Goal: Communication & Community: Answer question/provide support

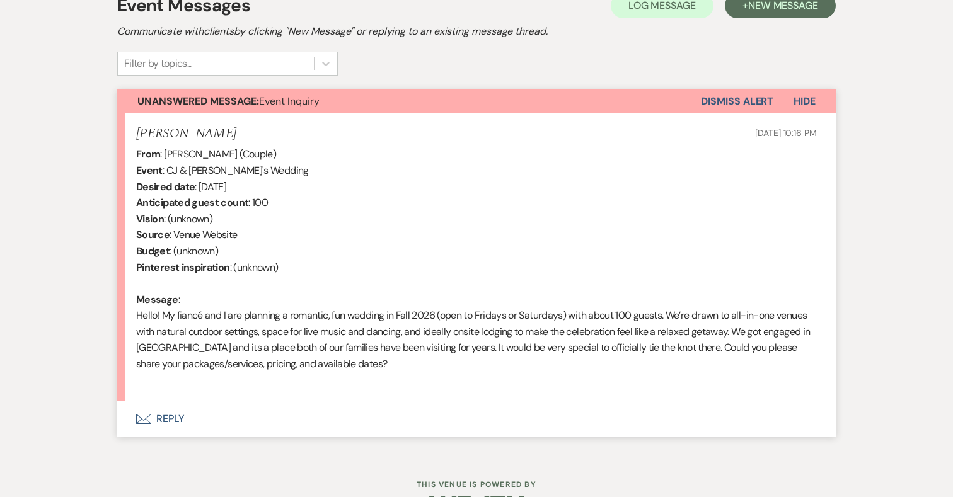
scroll to position [419, 0]
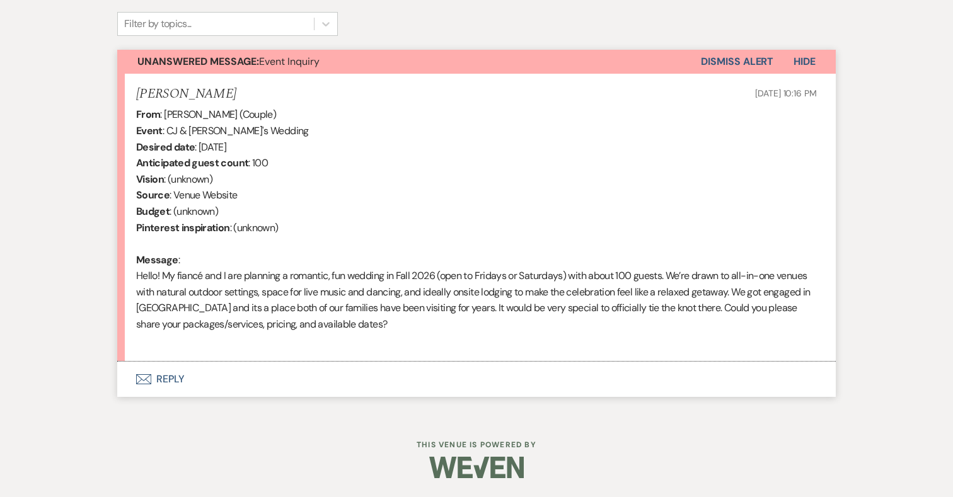
click at [173, 376] on button "Envelope Reply" at bounding box center [476, 379] width 718 height 35
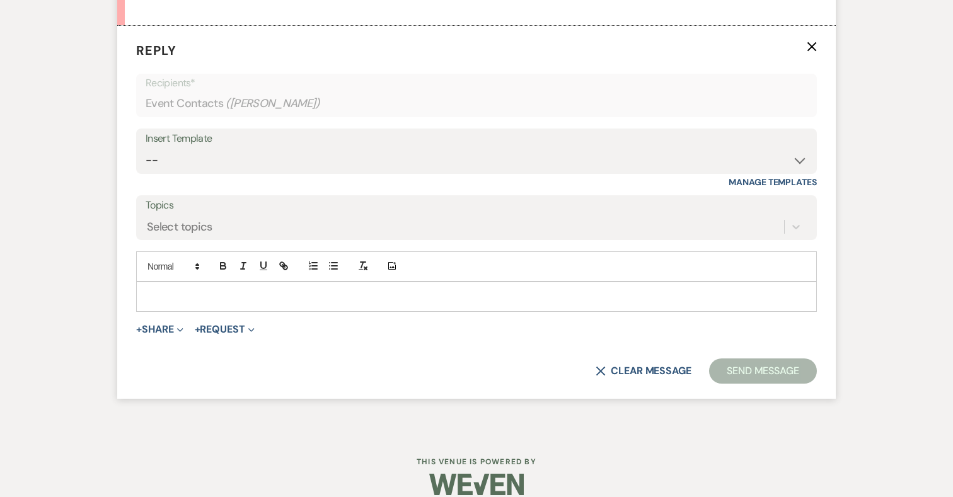
scroll to position [758, 0]
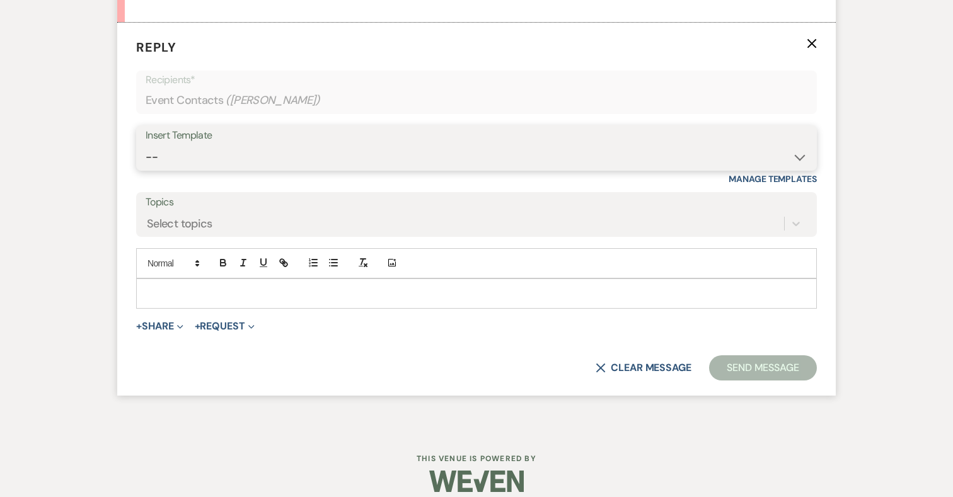
click at [219, 150] on select "-- 2024-25 Follow Up Buy Out Details Menu Tasting Invite Booking Email 2025-Wed…" at bounding box center [477, 157] width 662 height 25
select select "5321"
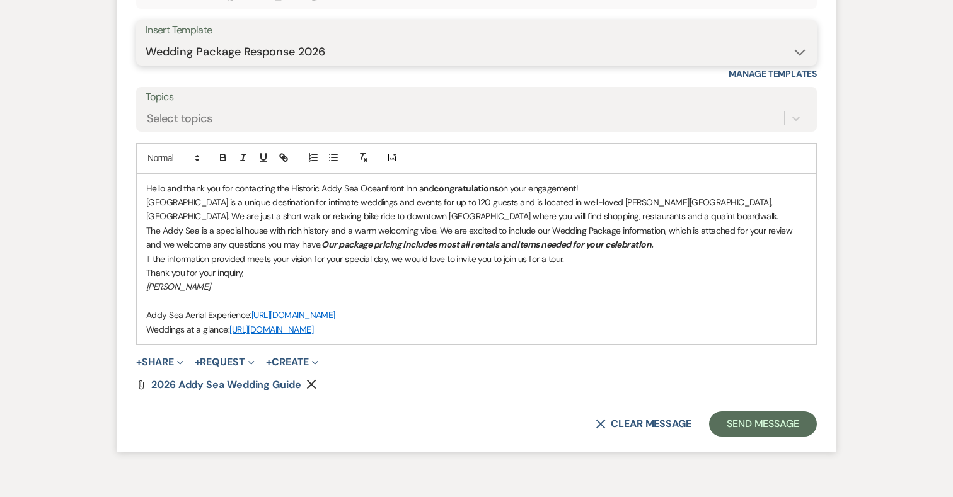
scroll to position [933, 0]
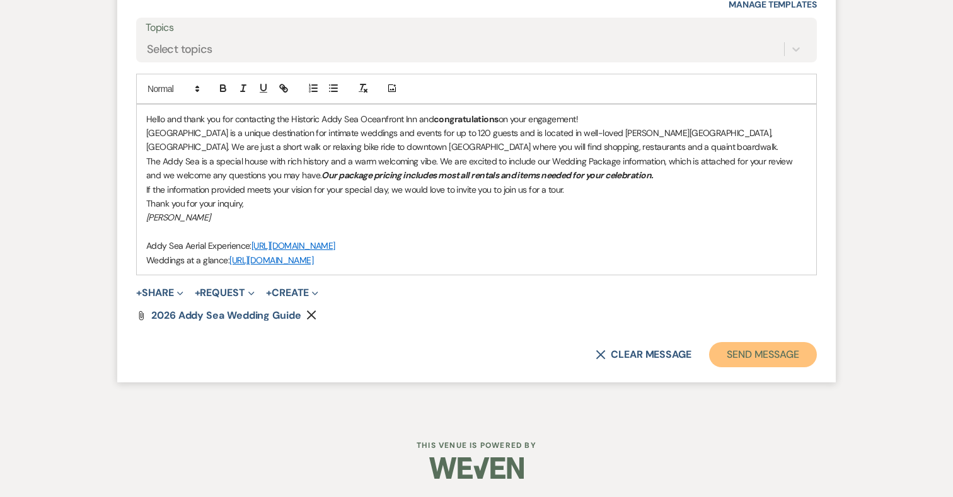
click at [741, 354] on button "Send Message" at bounding box center [763, 354] width 108 height 25
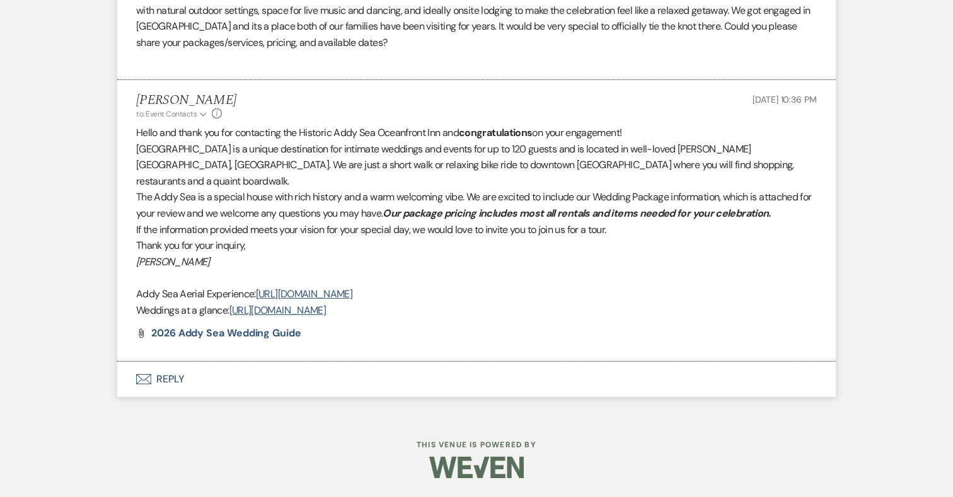
scroll to position [684, 0]
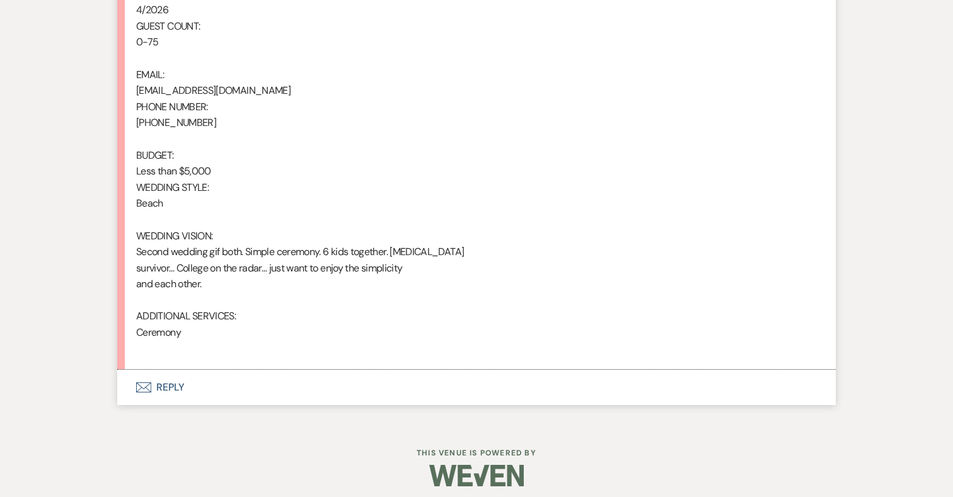
scroll to position [935, 0]
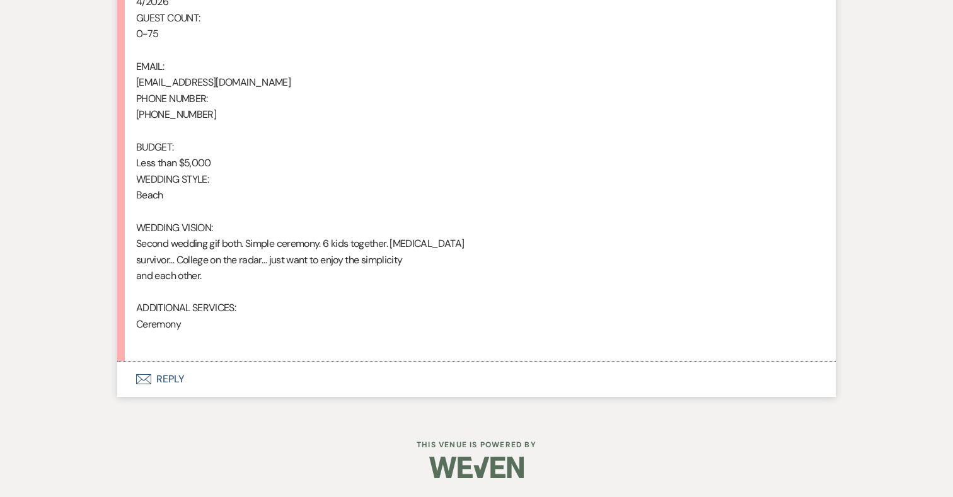
click at [173, 381] on button "Envelope Reply" at bounding box center [476, 379] width 718 height 35
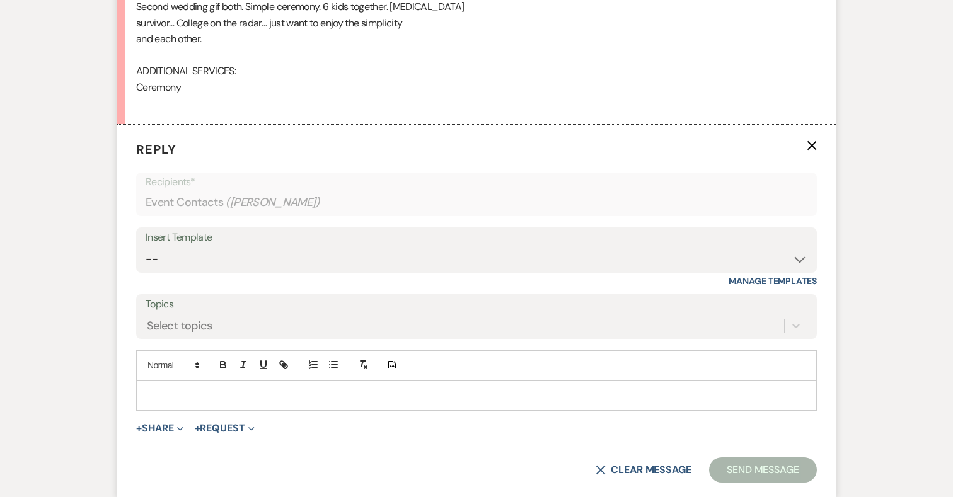
scroll to position [1176, 0]
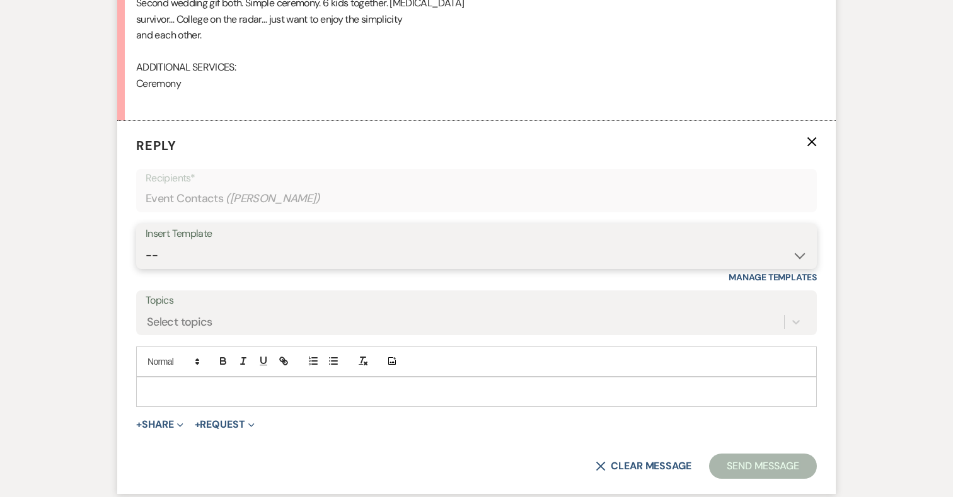
click at [207, 248] on select "-- 2024-25 Follow Up Buy Out Details Menu Tasting Invite Booking Email 2025-Wed…" at bounding box center [477, 255] width 662 height 25
select select "5321"
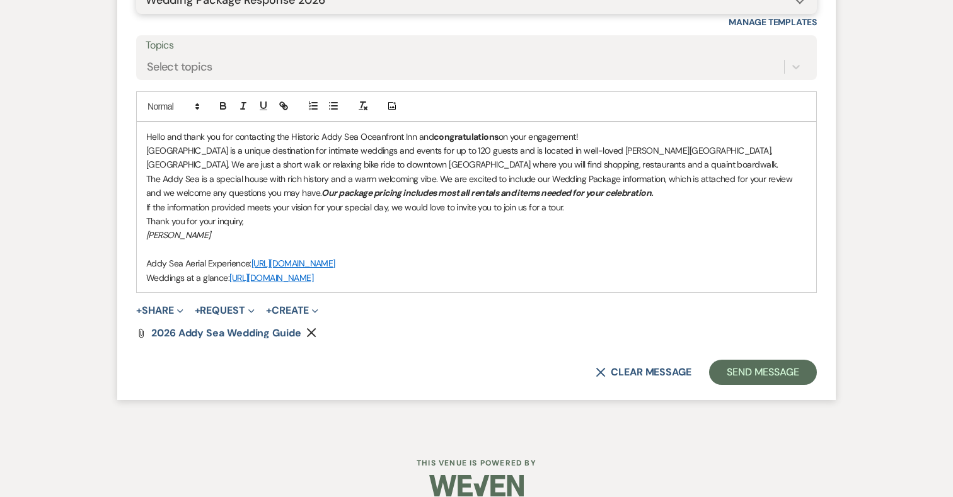
scroll to position [1449, 0]
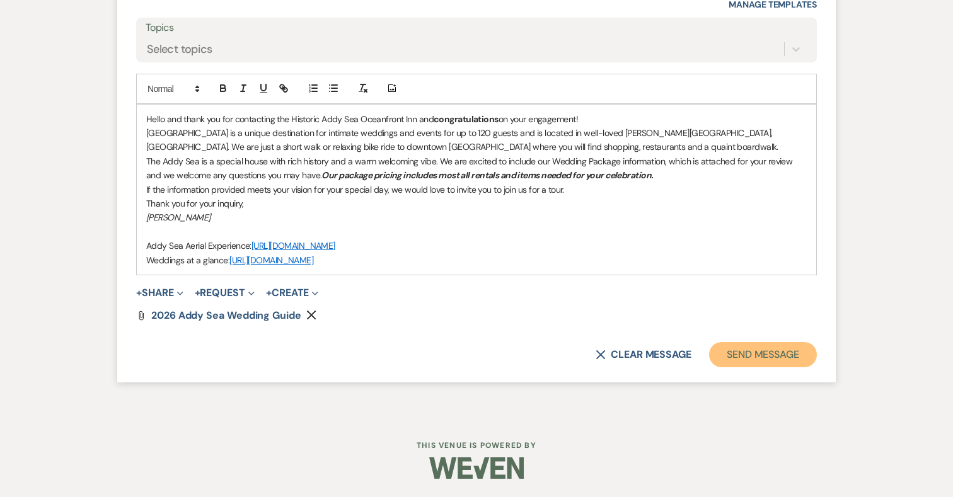
click at [752, 357] on button "Send Message" at bounding box center [763, 354] width 108 height 25
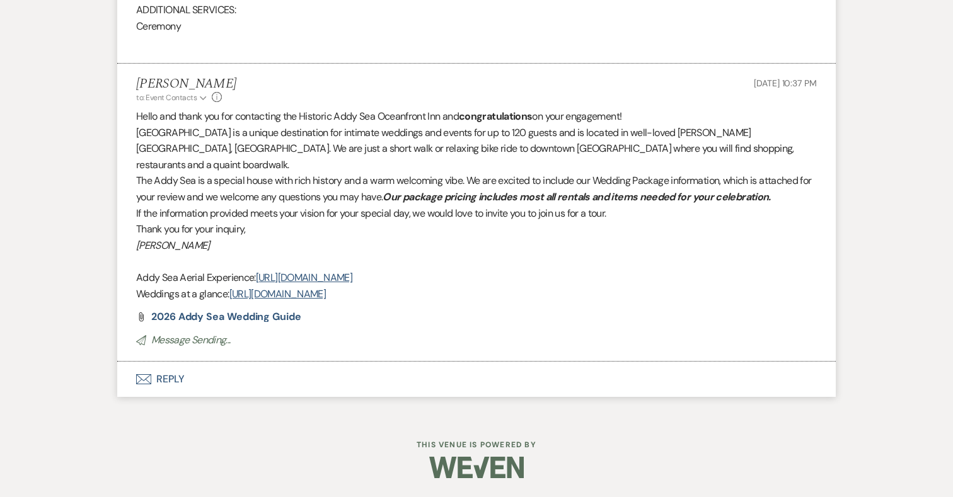
scroll to position [1217, 0]
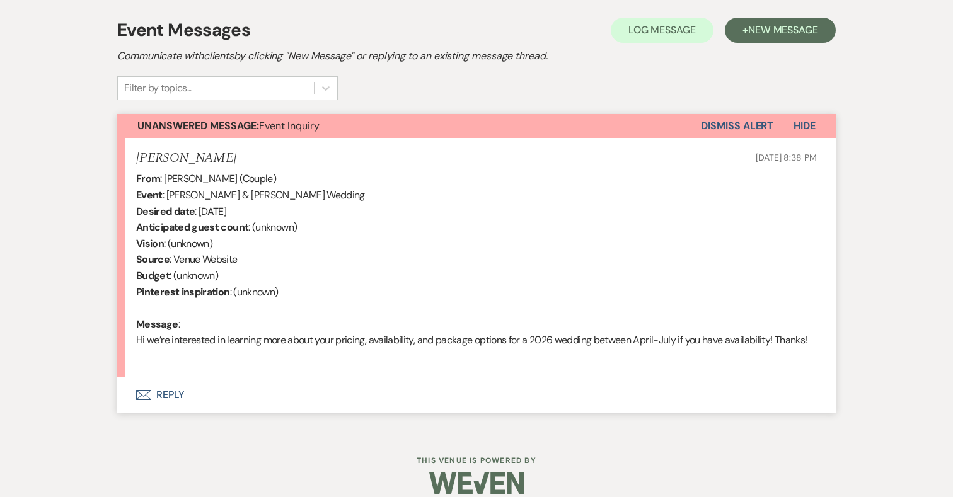
scroll to position [369, 0]
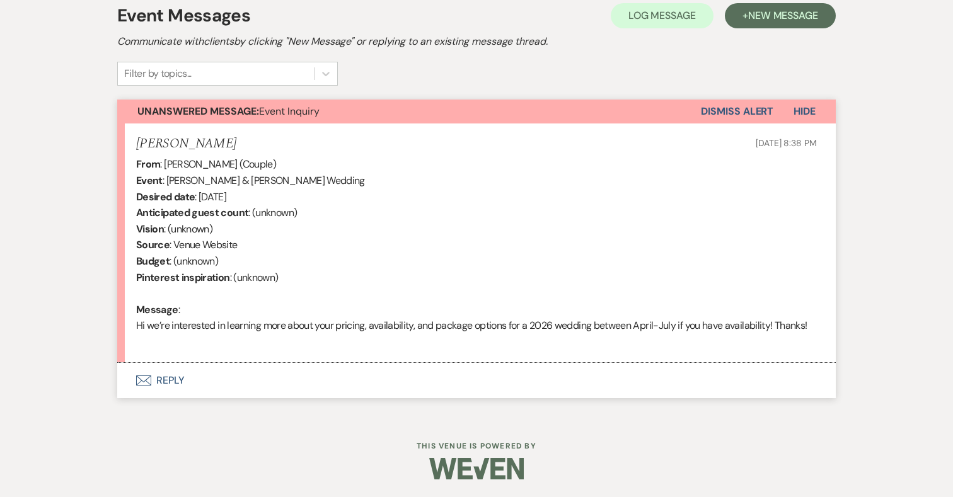
click at [170, 376] on button "Envelope Reply" at bounding box center [476, 380] width 718 height 35
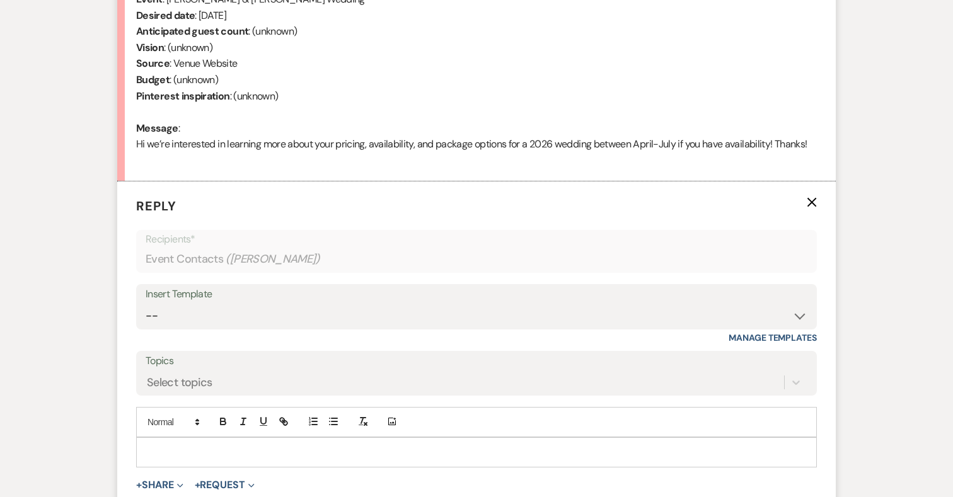
scroll to position [723, 0]
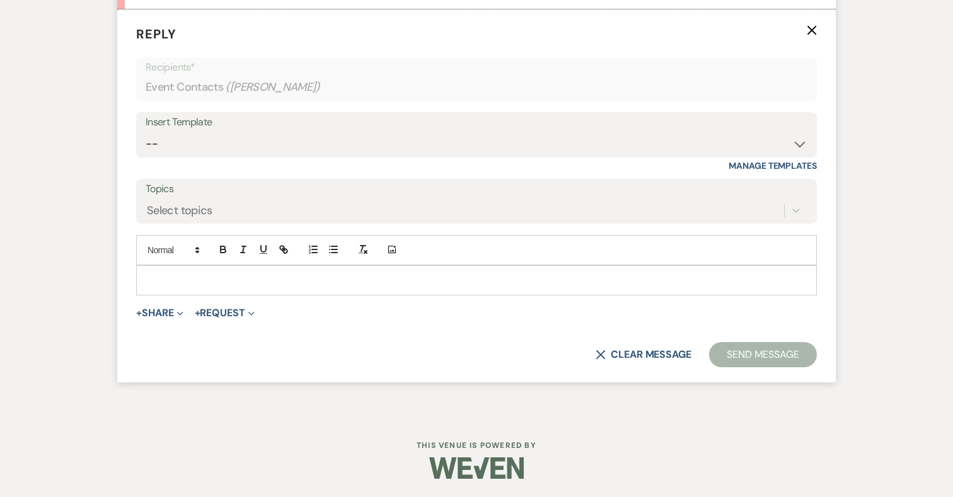
click at [256, 164] on div "Insert Template -- 2024-25 Follow Up Buy Out Details Menu Tasting Invite Bookin…" at bounding box center [476, 141] width 681 height 59
click at [256, 137] on select "-- 2024-25 Follow Up Buy Out Details Menu Tasting Invite Booking Email 2025-Wed…" at bounding box center [477, 144] width 662 height 25
select select "5321"
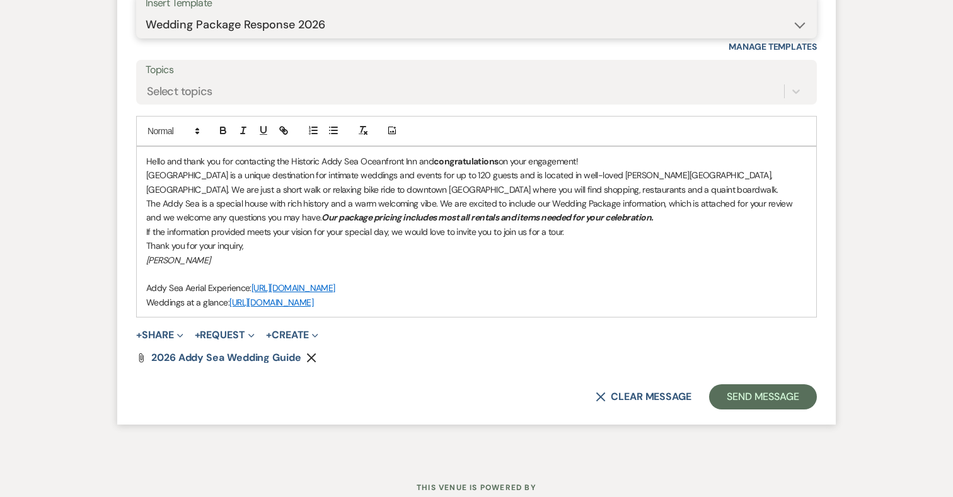
scroll to position [884, 0]
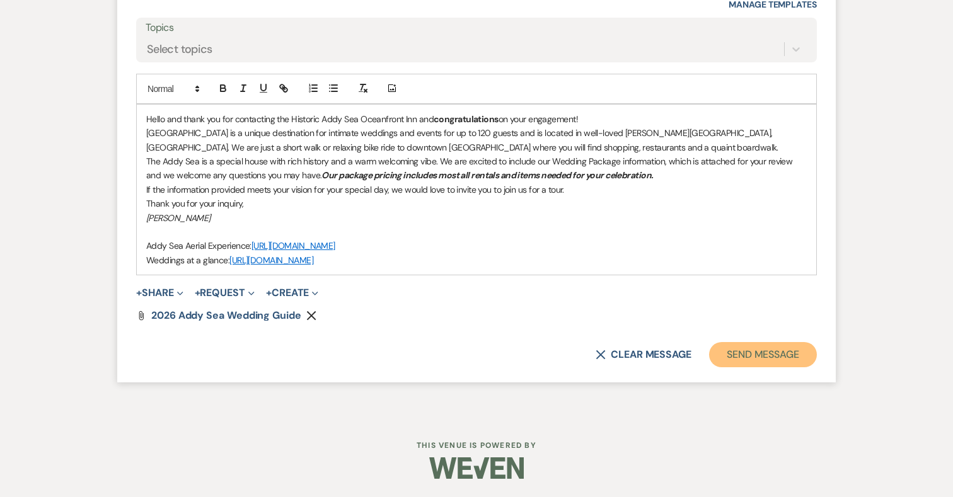
click at [755, 355] on button "Send Message" at bounding box center [763, 354] width 108 height 25
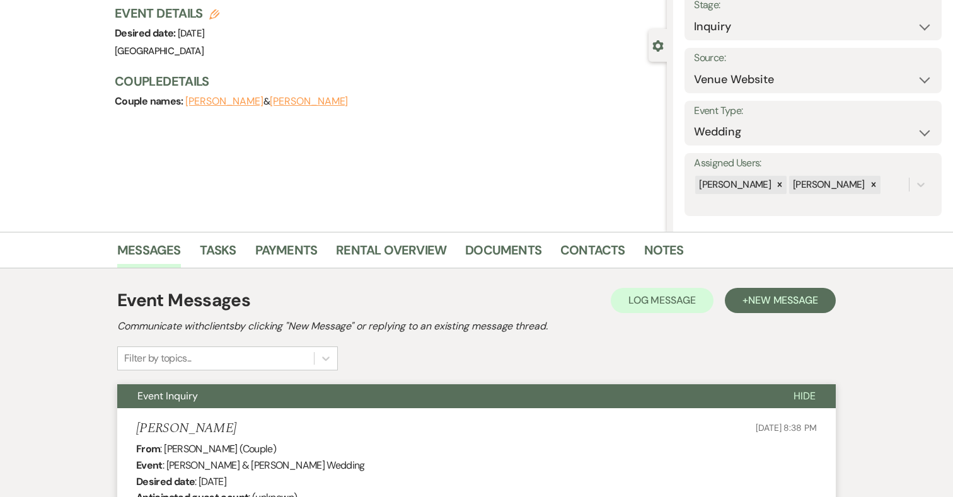
scroll to position [0, 0]
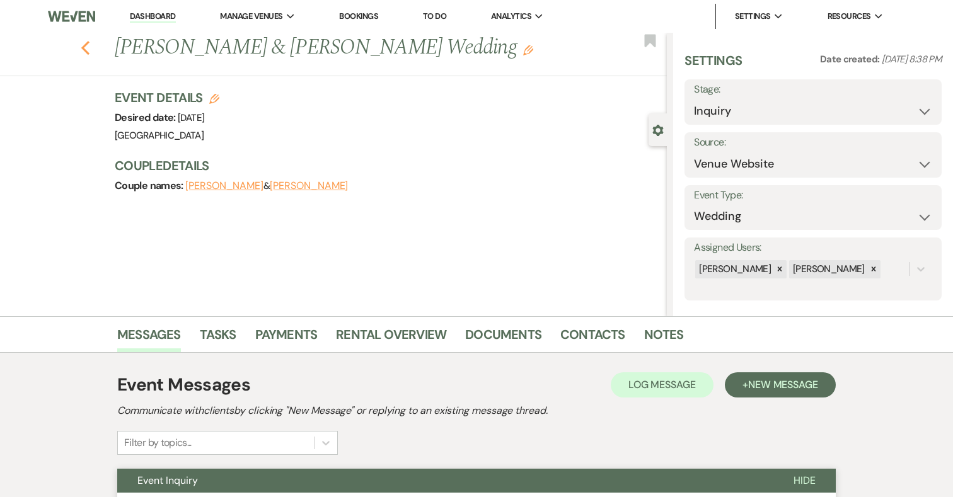
click at [89, 43] on icon "Previous" at bounding box center [85, 47] width 9 height 15
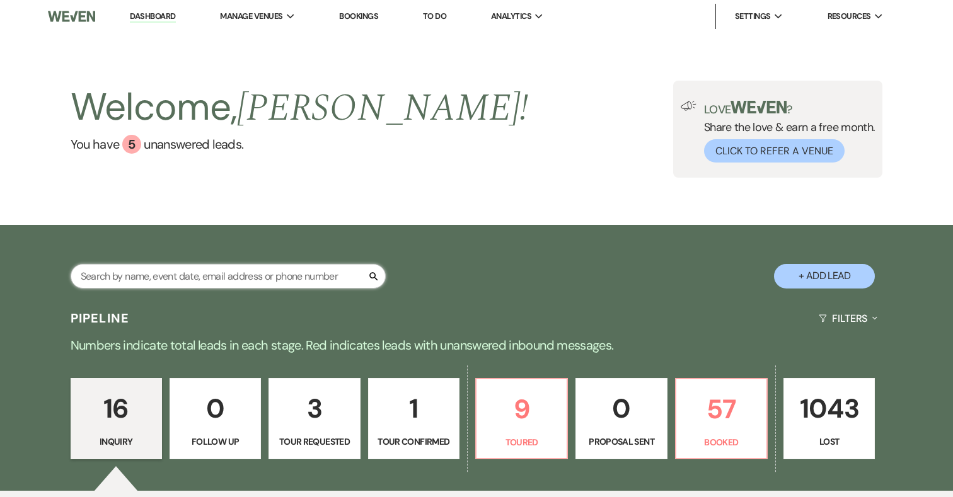
click at [232, 276] on input "text" at bounding box center [228, 276] width 315 height 25
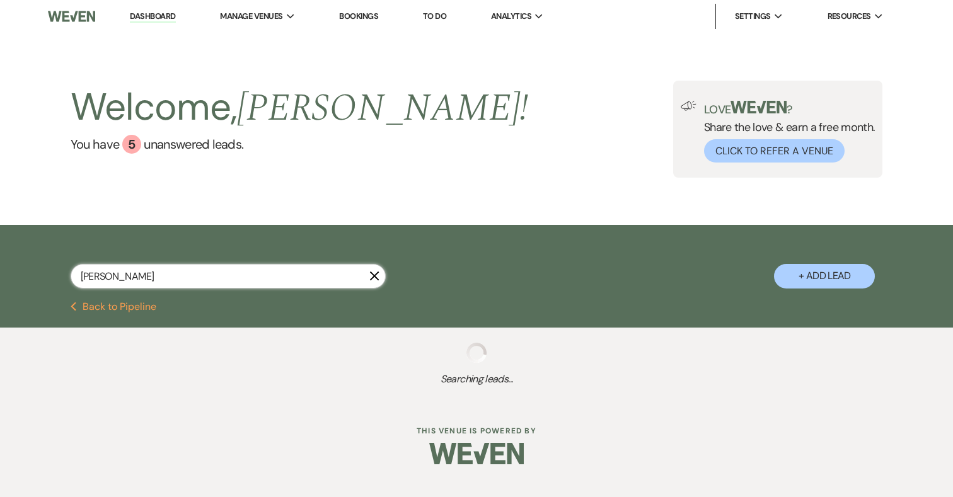
type input "[PERSON_NAME]"
select select "8"
select select "5"
select select "8"
select select "5"
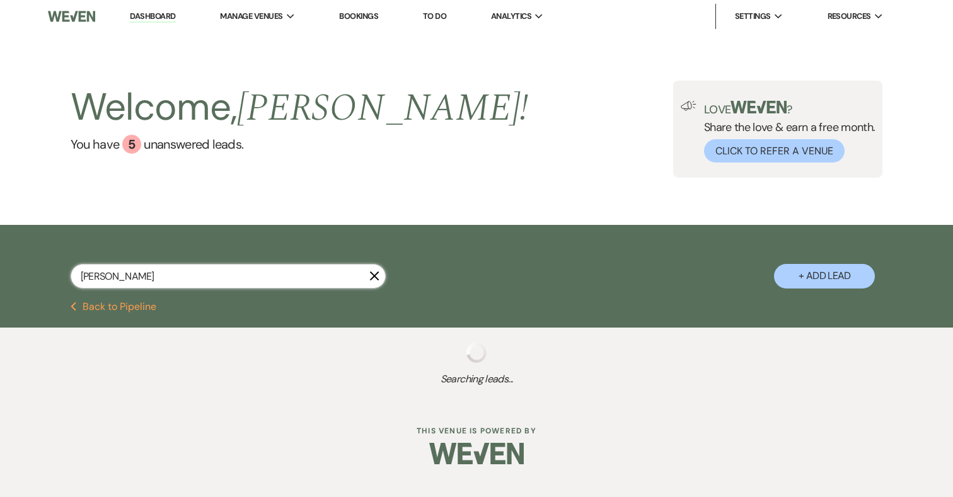
select select "8"
select select "10"
select select "8"
select select "5"
select select "8"
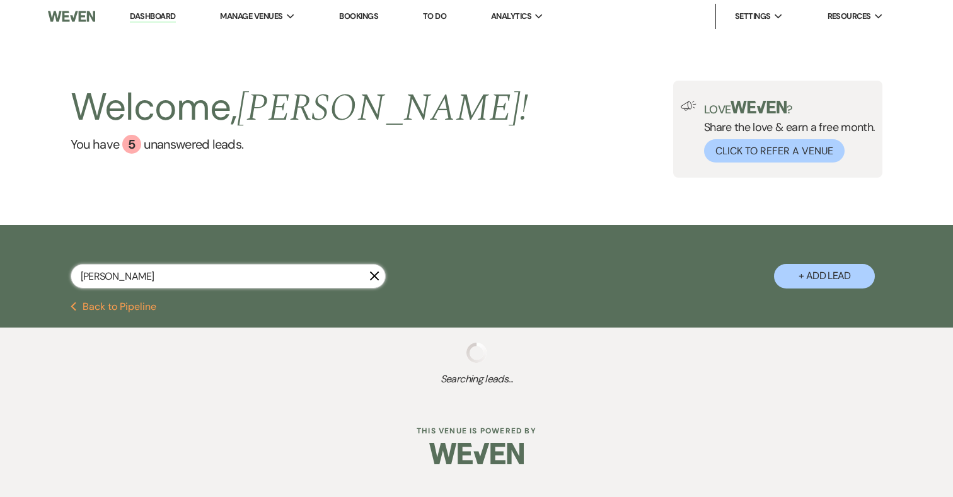
select select "5"
select select "8"
select select "5"
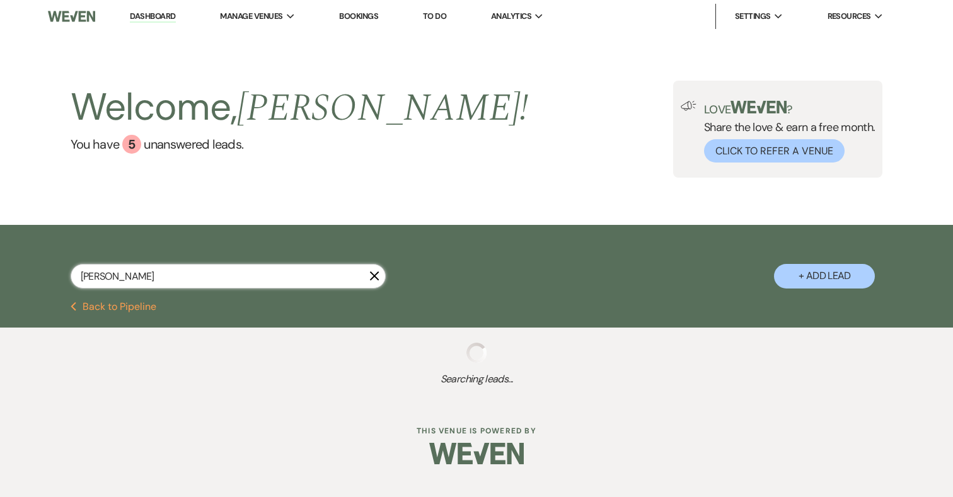
select select "8"
select select "5"
select select "8"
select select "7"
select select "8"
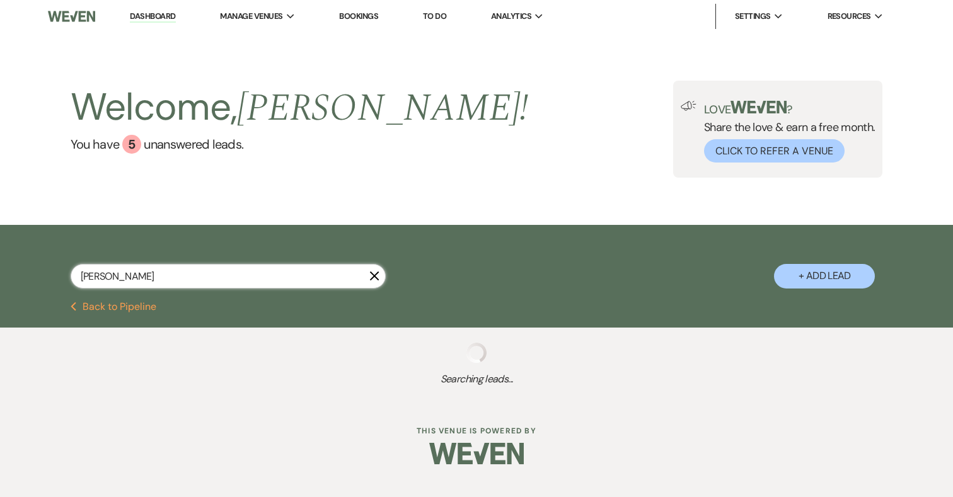
select select "5"
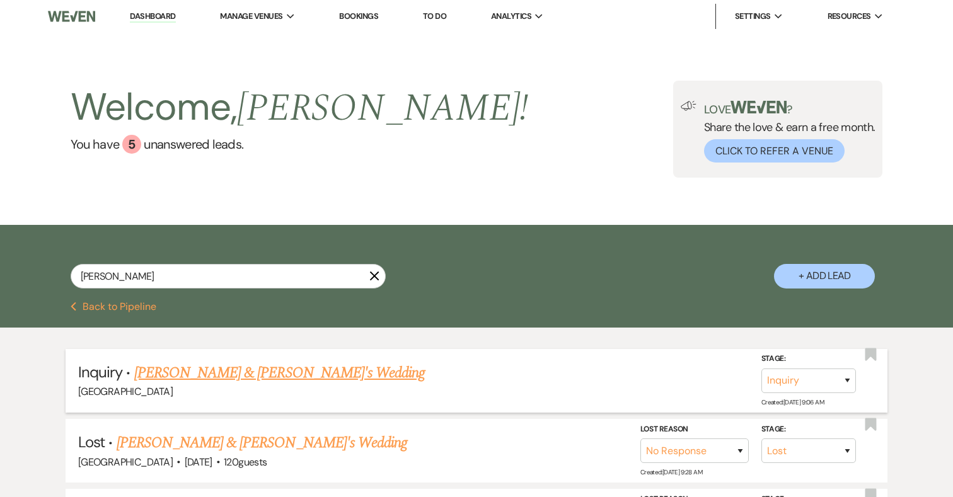
click at [325, 374] on link "[PERSON_NAME] & [PERSON_NAME]'s Wedding" at bounding box center [279, 373] width 291 height 23
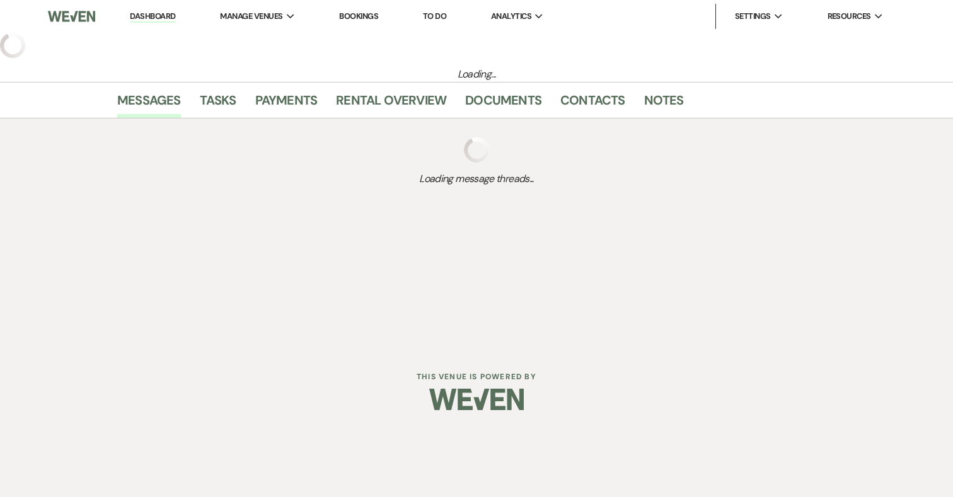
select select "1"
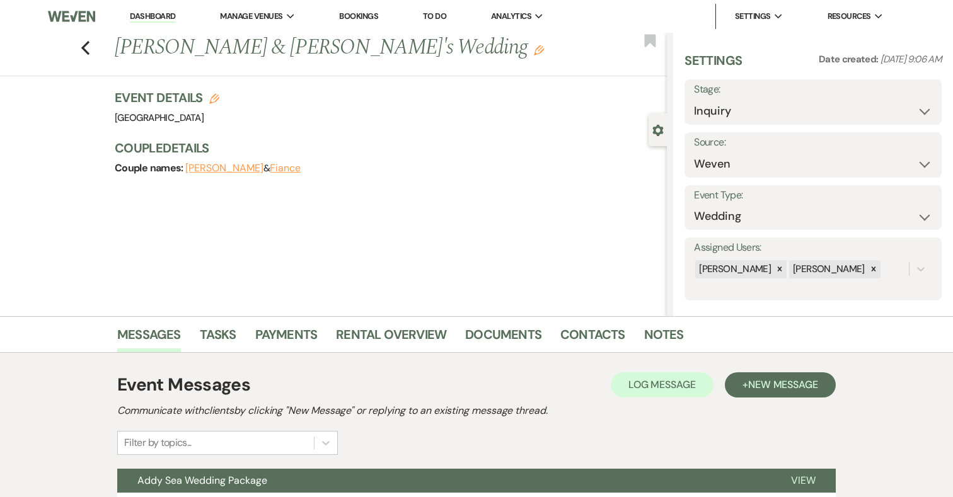
scroll to position [117, 0]
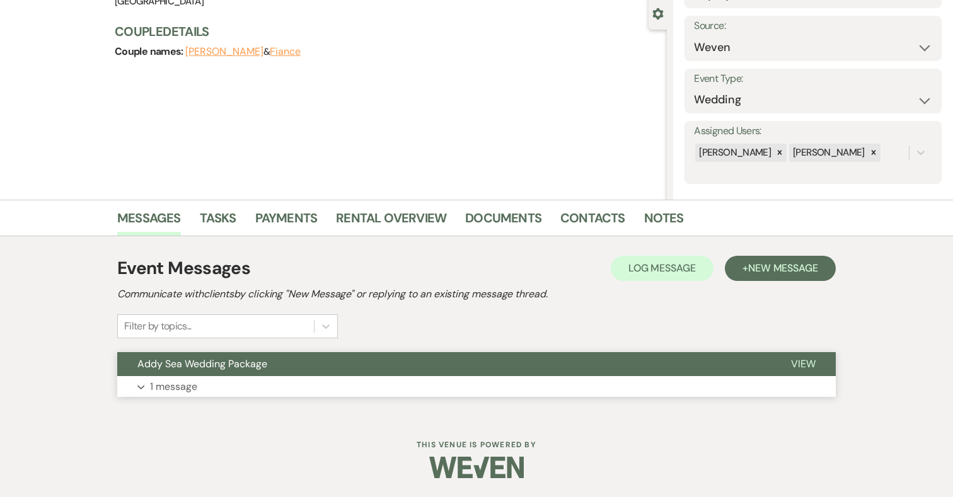
click at [768, 383] on button "Expand 1 message" at bounding box center [476, 386] width 718 height 21
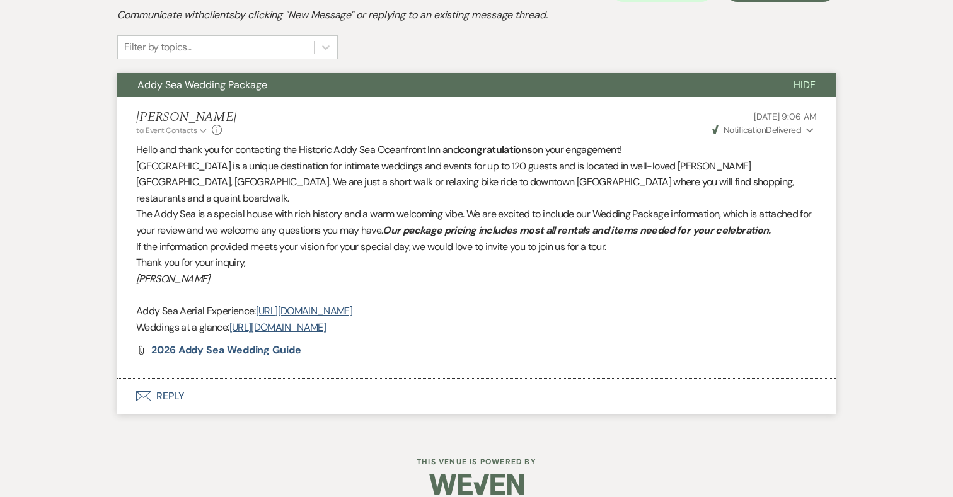
scroll to position [396, 0]
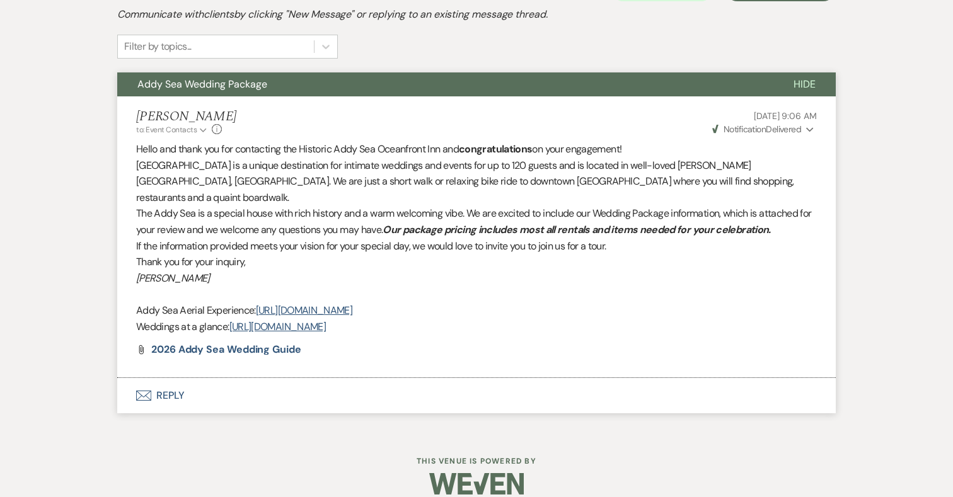
drag, startPoint x: 819, startPoint y: 115, endPoint x: 730, endPoint y: 114, distance: 88.9
click at [730, 114] on li "[PERSON_NAME] to: Event Contacts Expand Info [DATE] 9:06 AM Weven Check Notific…" at bounding box center [476, 237] width 718 height 282
copy span "[DATE] 9:06 AM"
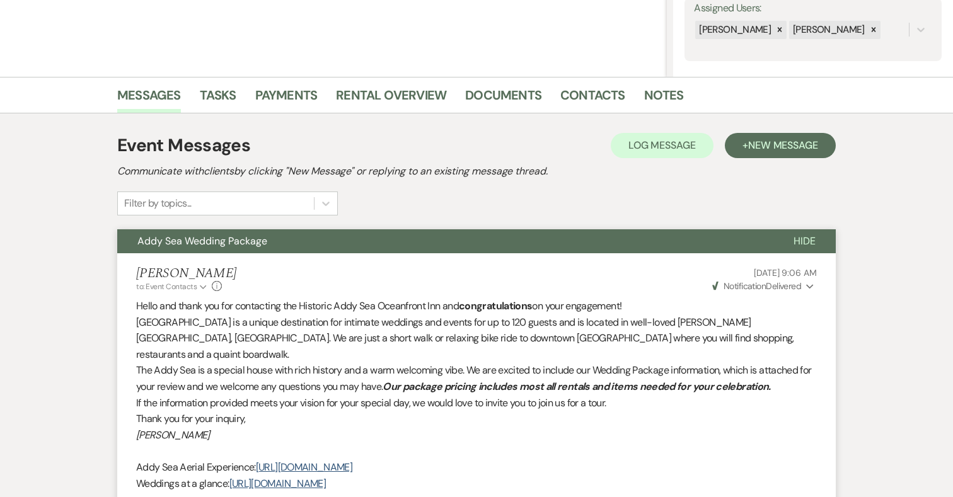
scroll to position [0, 0]
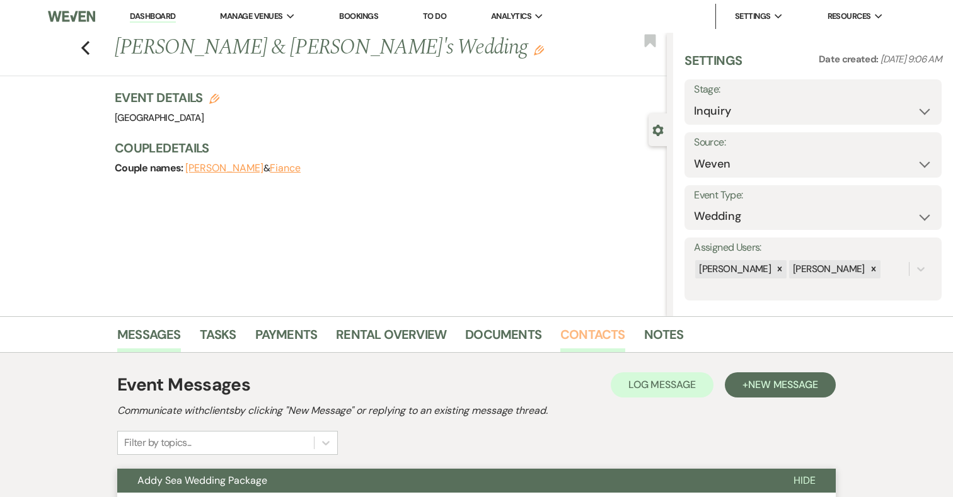
click at [608, 329] on link "Contacts" at bounding box center [592, 339] width 65 height 28
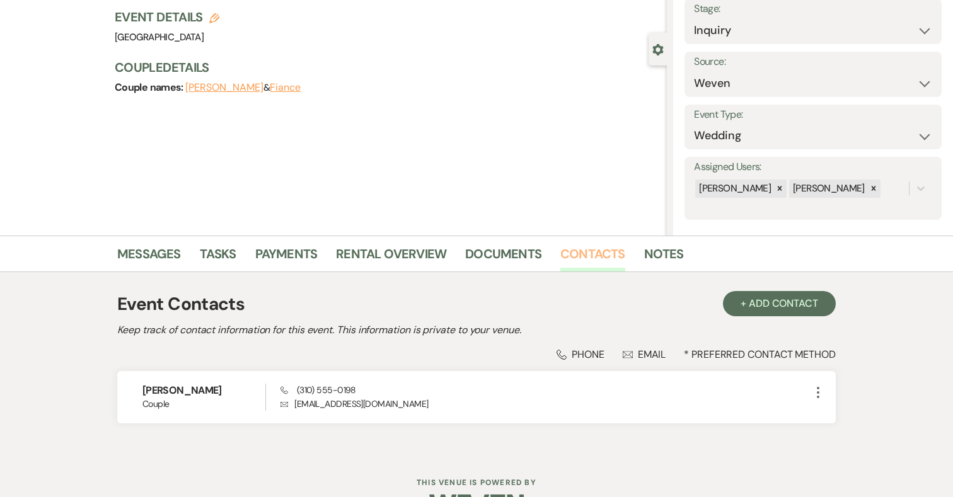
scroll to position [118, 0]
